Goal: Information Seeking & Learning: Stay updated

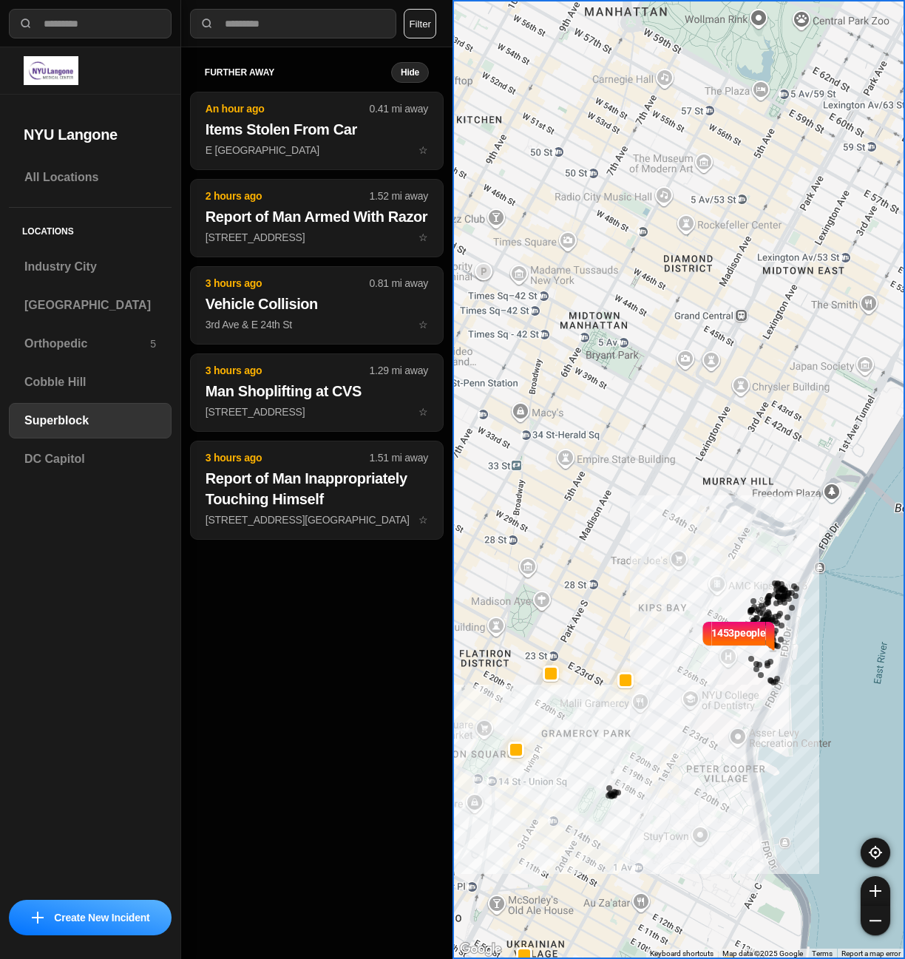
select select "*"
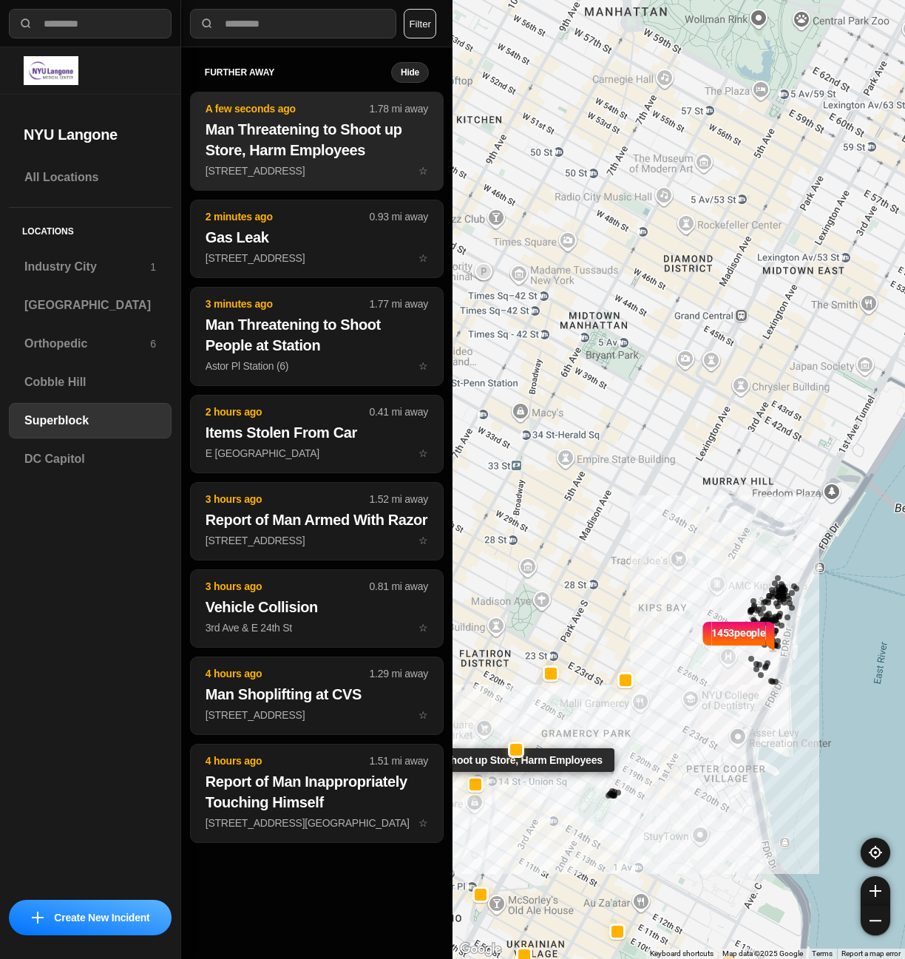
click at [282, 144] on h2 "Man Threatening to Shoot up Store, Harm Employees" at bounding box center [317, 139] width 223 height 41
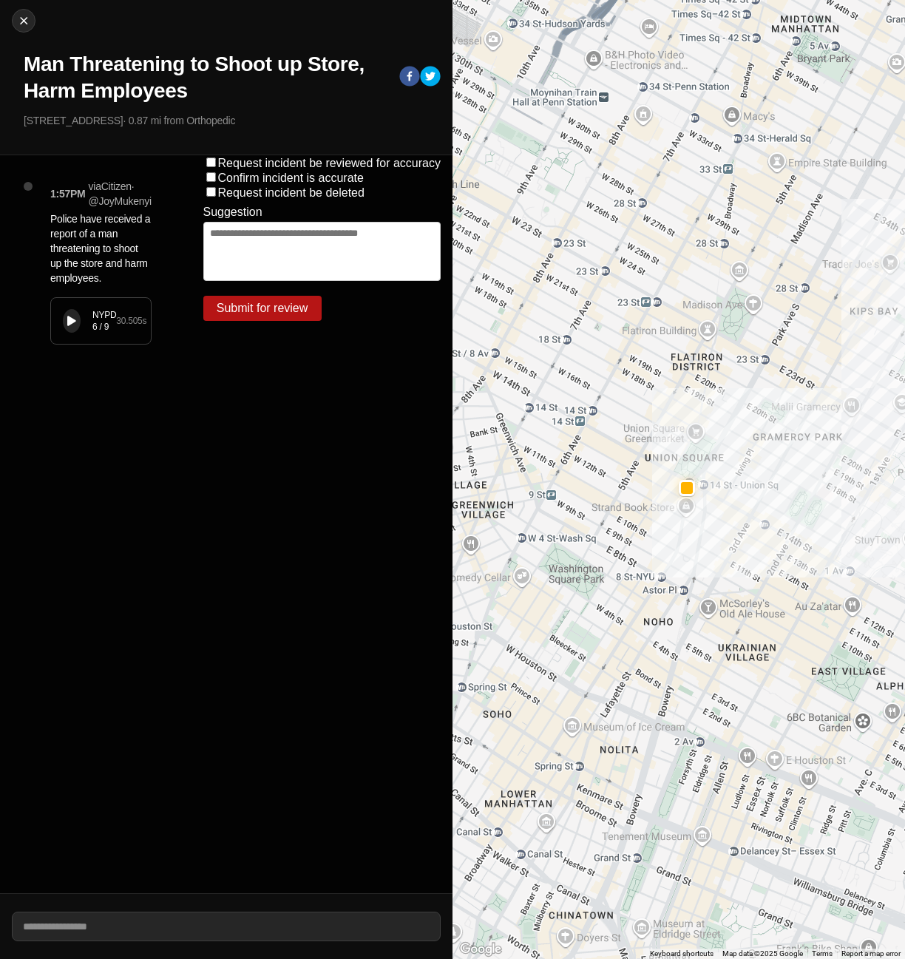
click at [72, 330] on button at bounding box center [72, 321] width 18 height 24
click at [26, 20] on img at bounding box center [23, 20] width 15 height 15
select select "*"
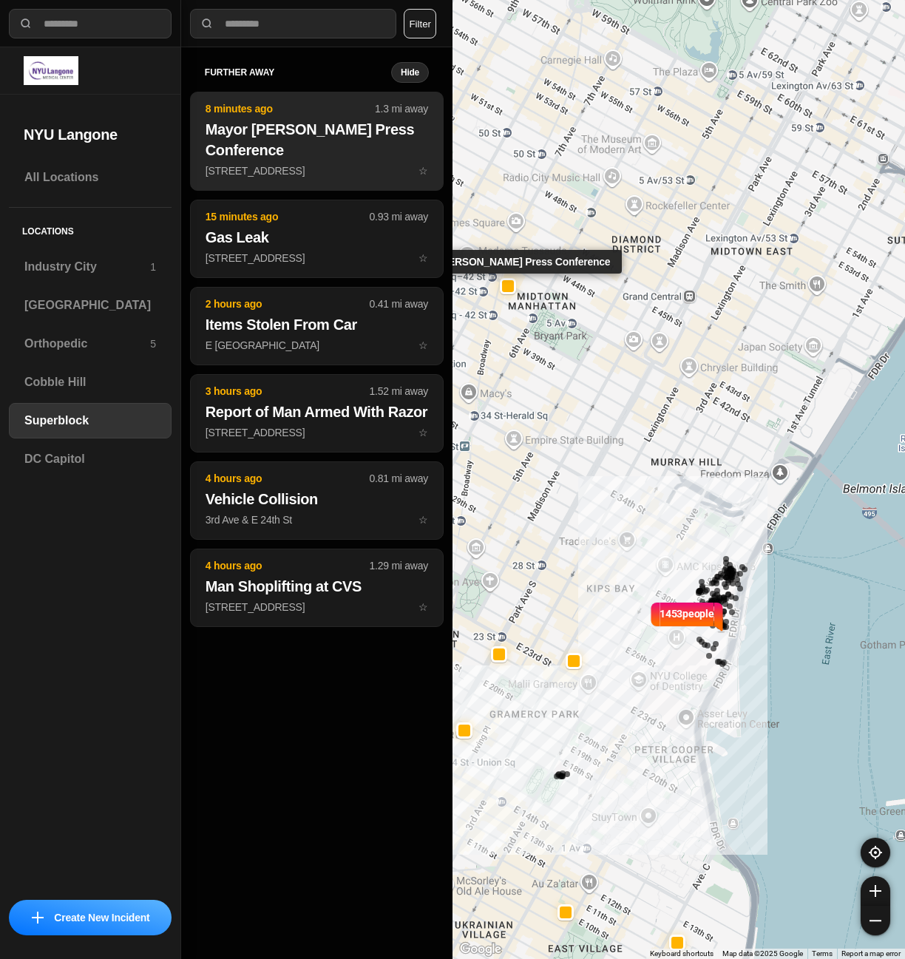
click at [286, 132] on h2 "Mayor [PERSON_NAME] Press Conference" at bounding box center [317, 139] width 223 height 41
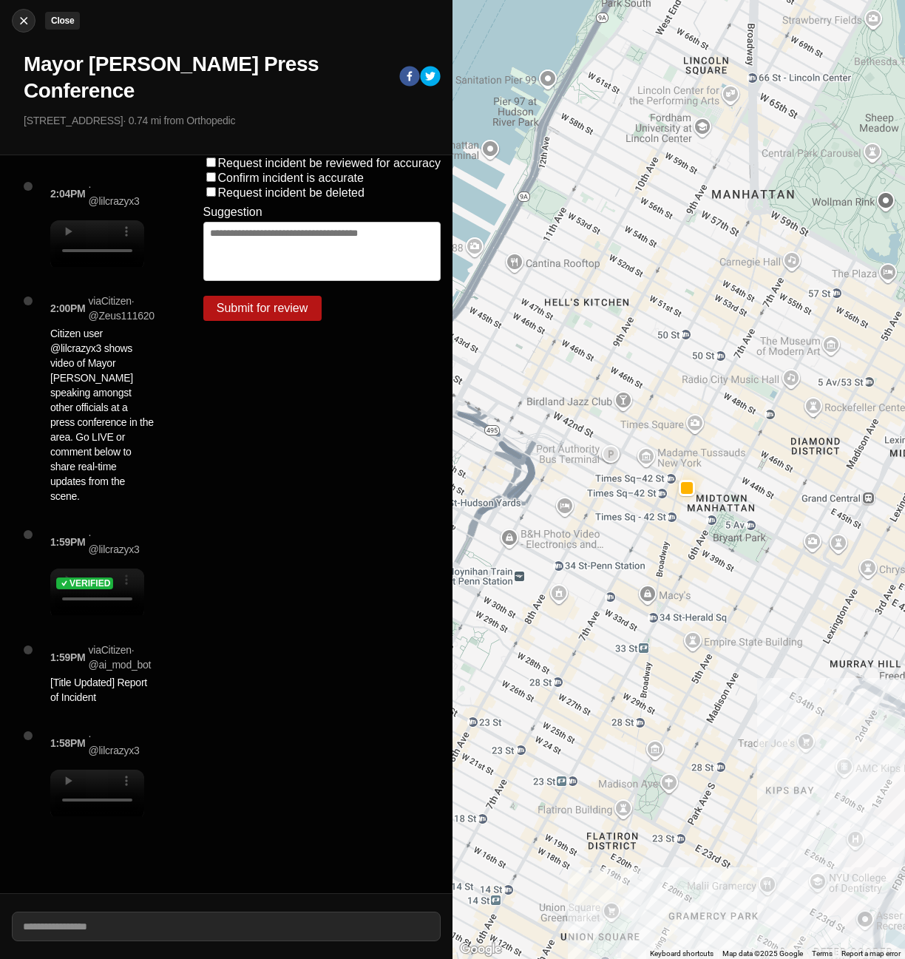
click at [17, 23] on img at bounding box center [23, 20] width 15 height 15
select select "*"
